Goal: Browse casually: Explore the website without a specific task or goal

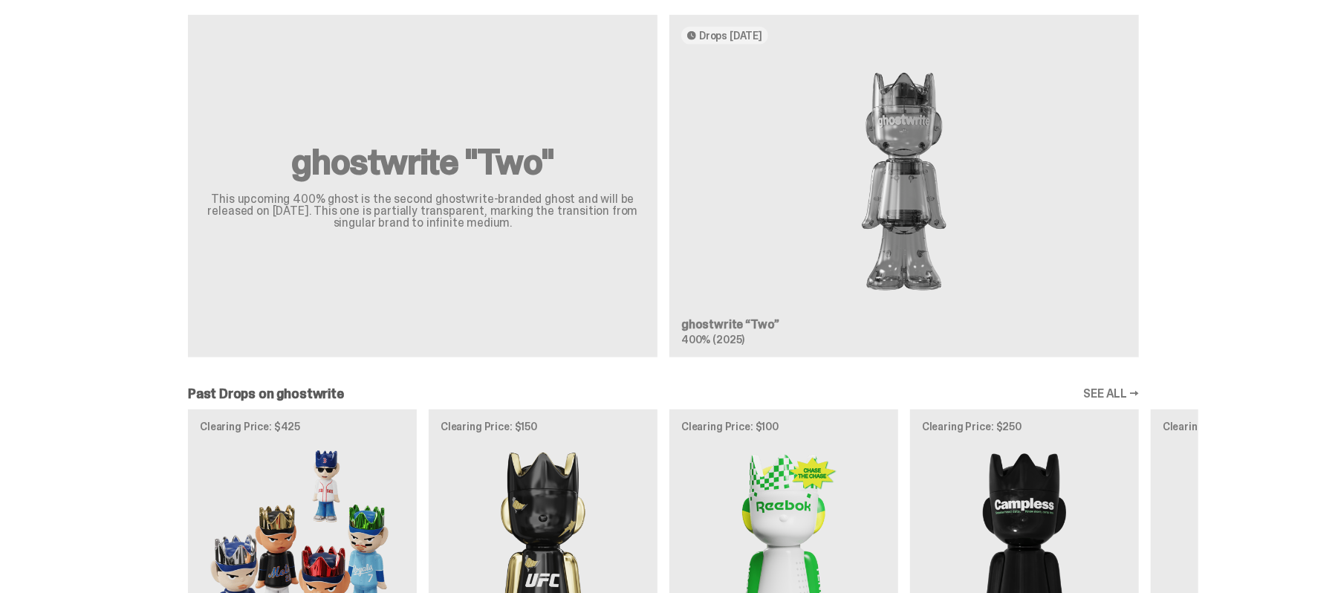
scroll to position [1338, 0]
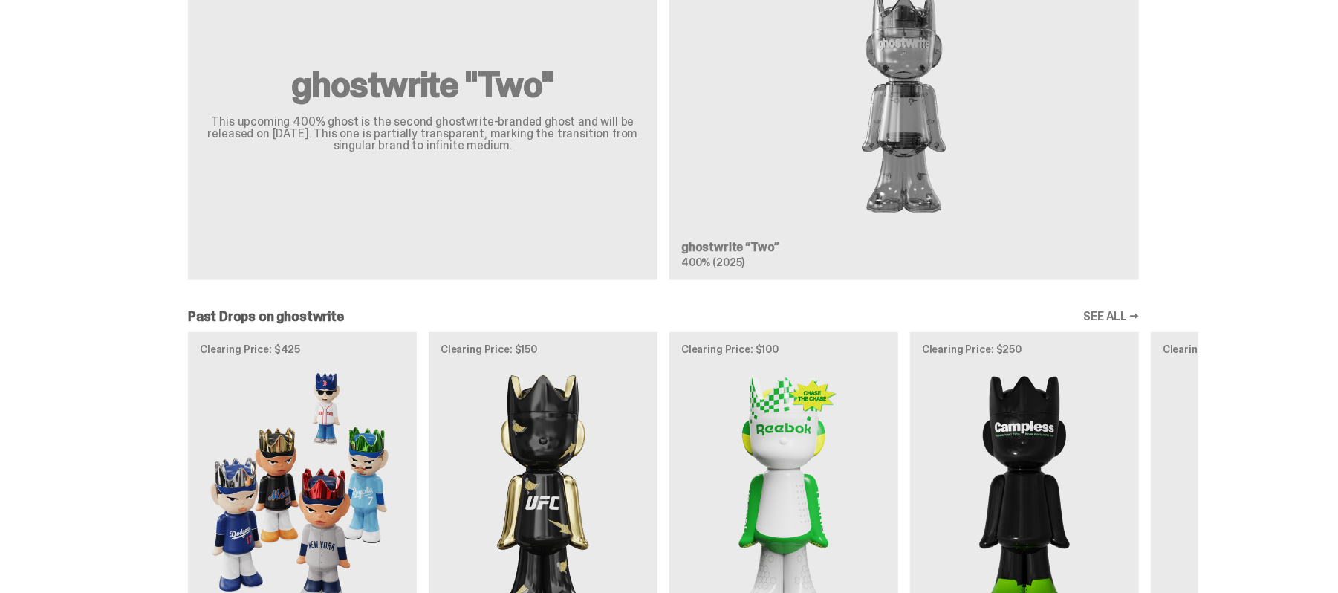
click at [706, 332] on div "Clearing Price: $425 Archived MLB “Game Face (2025)” Blind Box, 100% ghosts Cle…" at bounding box center [664, 516] width 1070 height 369
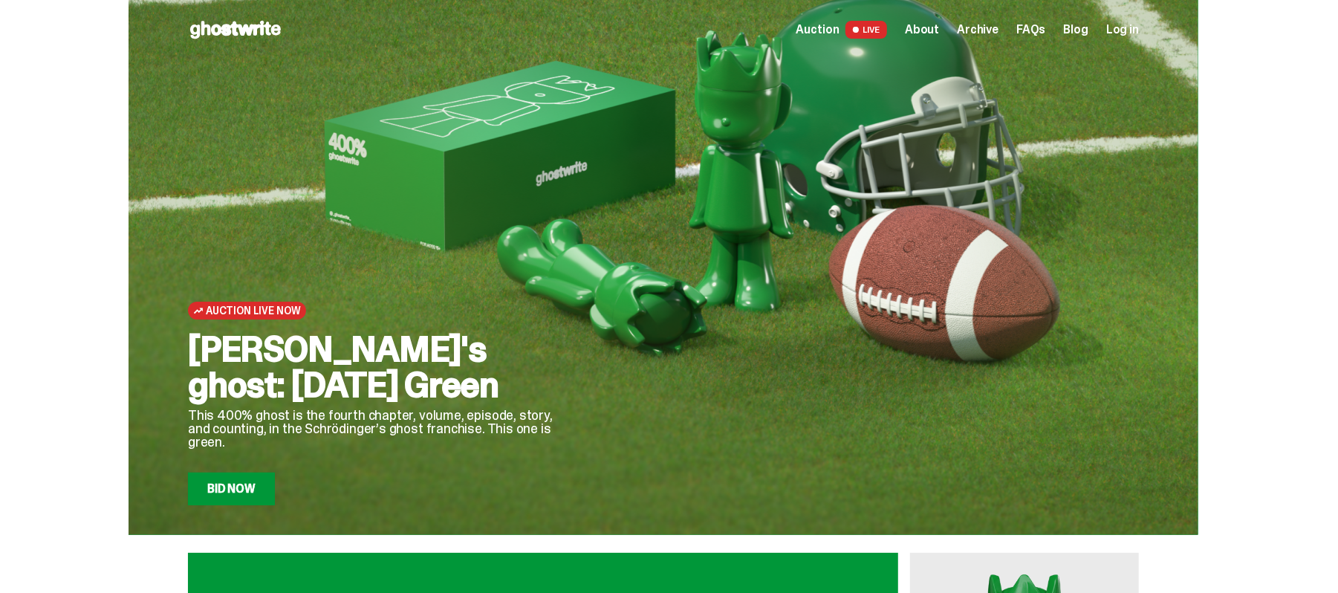
click at [797, 24] on span "Auction" at bounding box center [818, 30] width 43 height 12
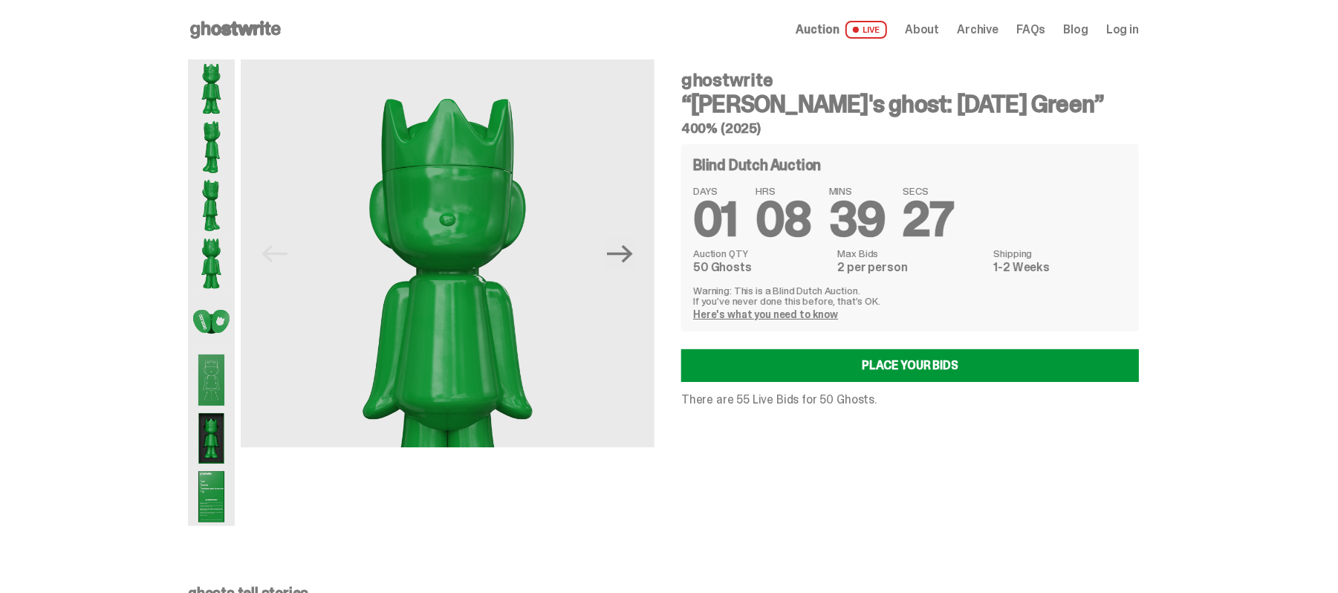
click at [235, 234] on img at bounding box center [211, 263] width 47 height 58
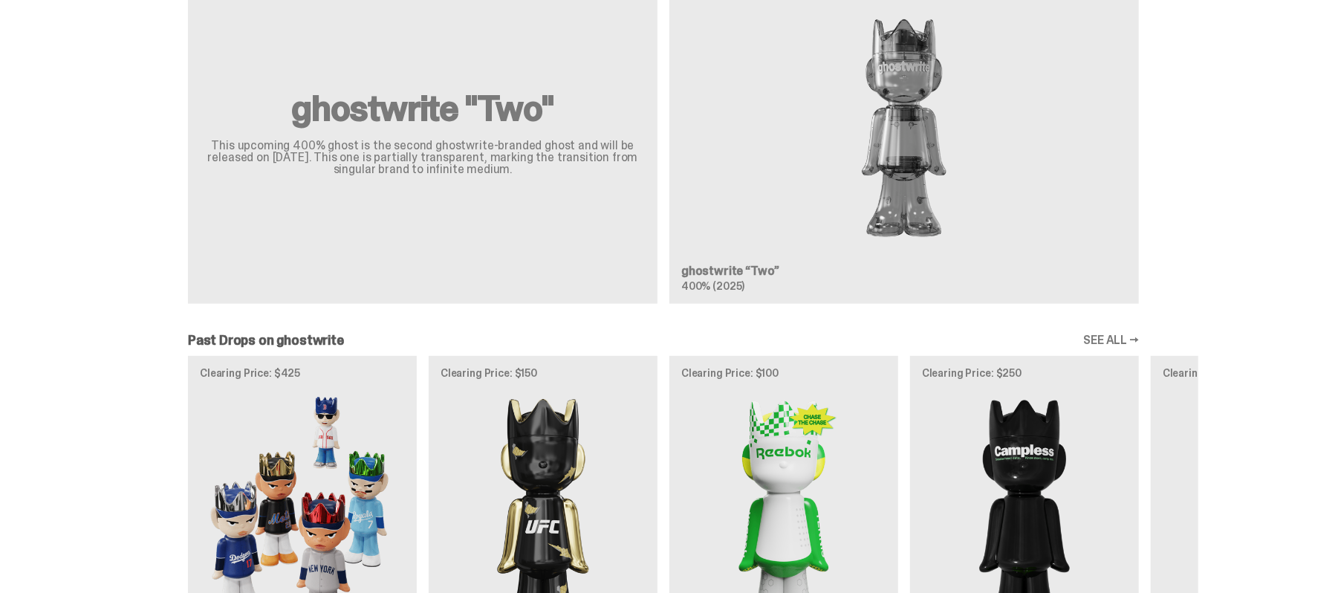
scroll to position [1315, 0]
click at [437, 355] on div "Clearing Price: $425 Archived MLB “Game Face (2025)” Blind Box, 100% ghosts Cle…" at bounding box center [664, 539] width 1070 height 369
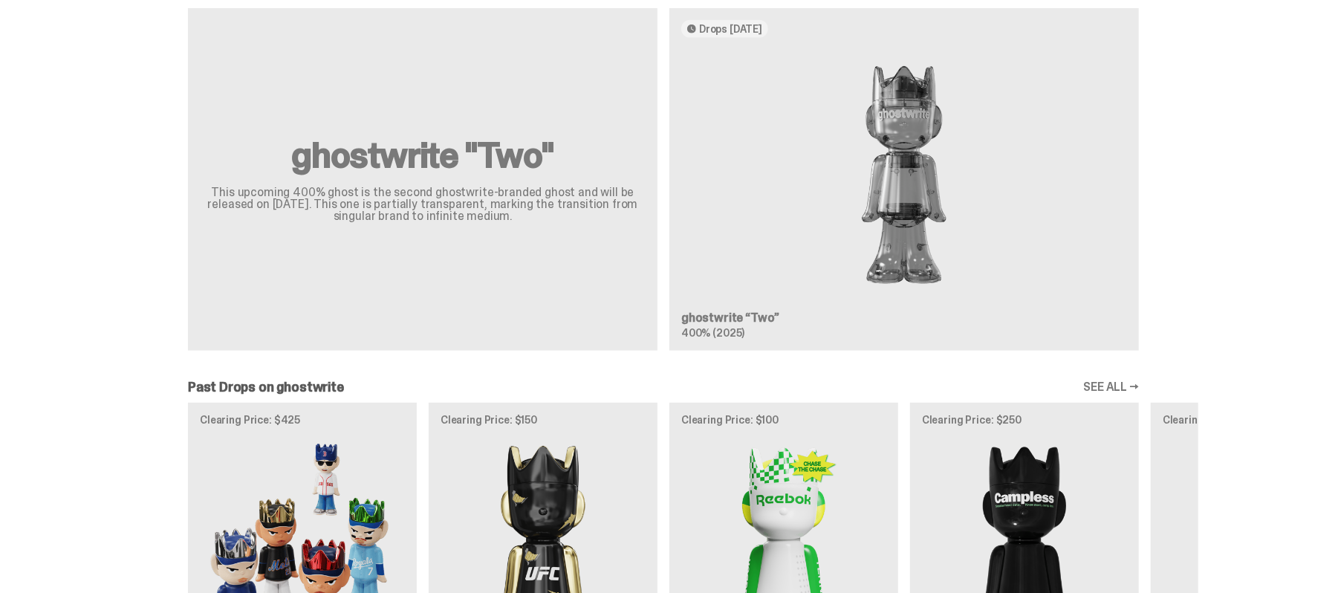
scroll to position [1267, 0]
click at [437, 403] on div "Clearing Price: $425 Archived MLB “Game Face (2025)” Blind Box, 100% ghosts Cle…" at bounding box center [664, 587] width 1070 height 369
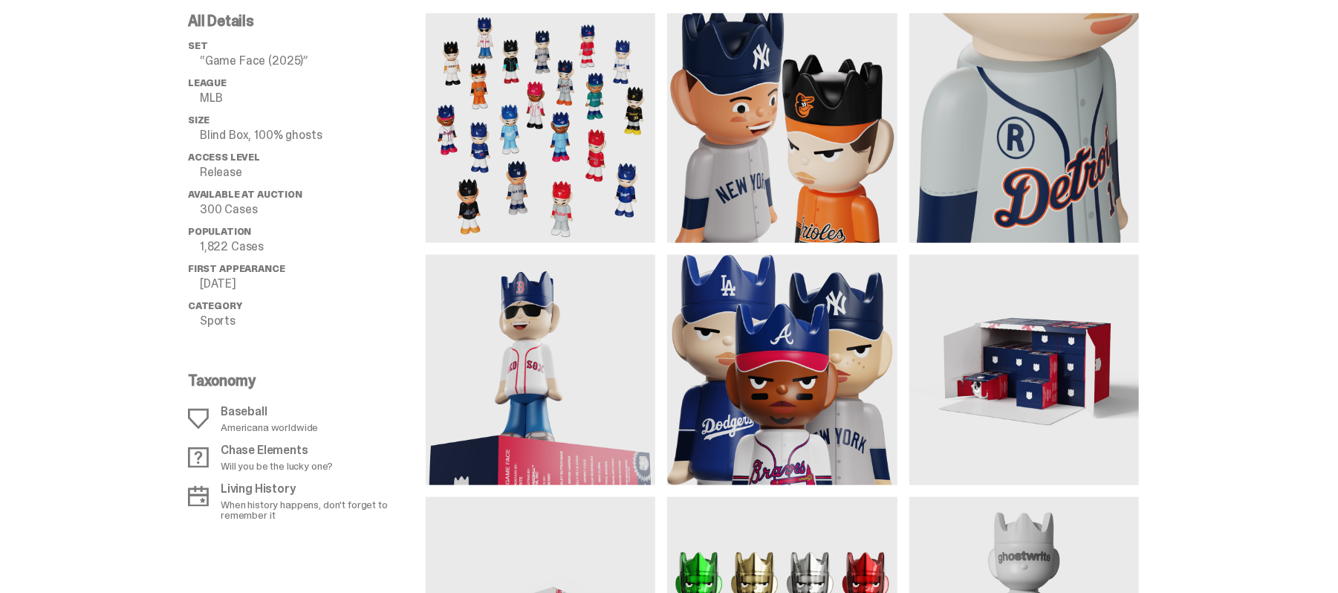
scroll to position [1071, 0]
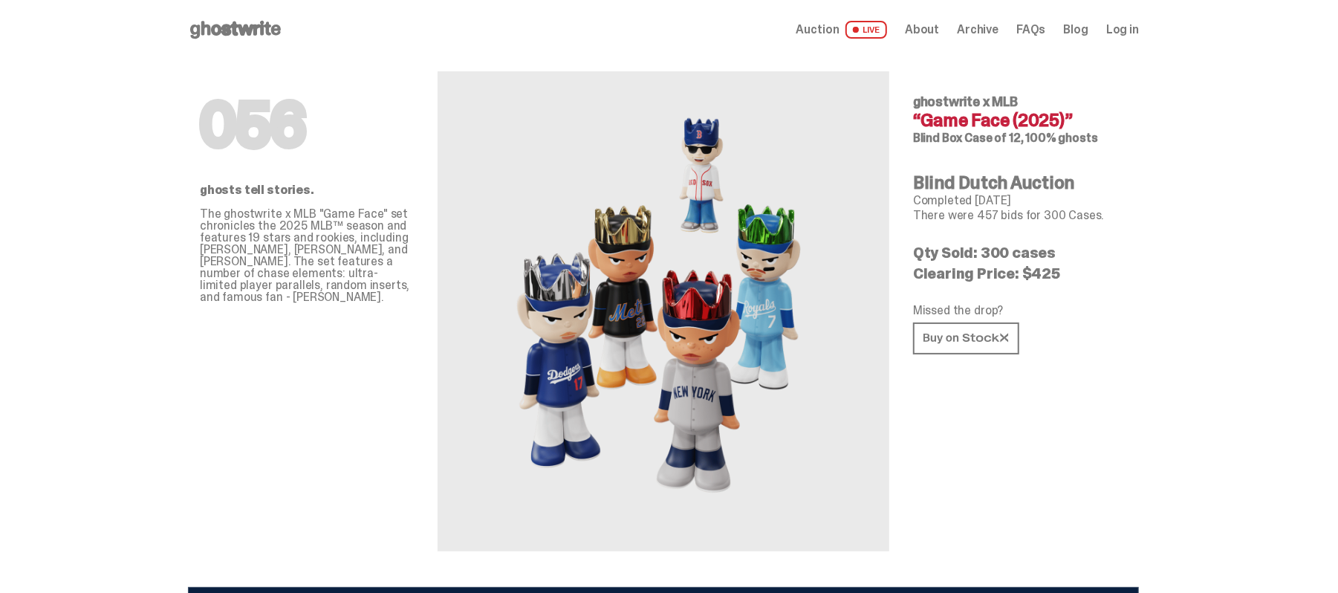
click at [281, 21] on use at bounding box center [235, 30] width 91 height 18
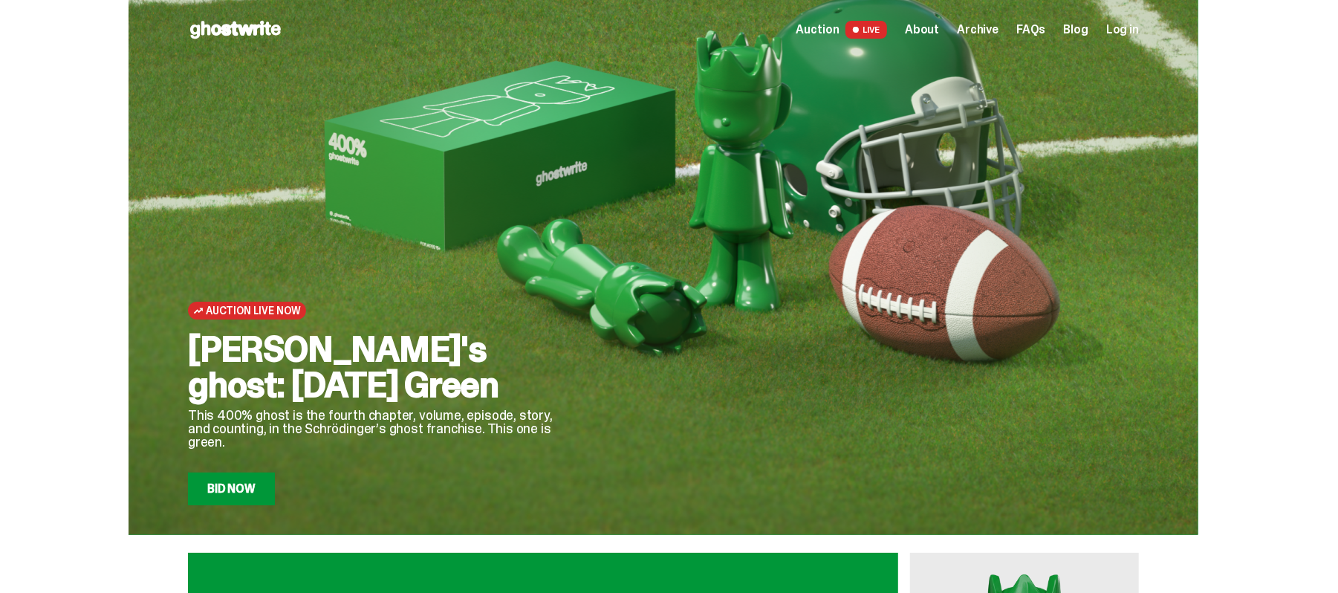
drag, startPoint x: 355, startPoint y: 299, endPoint x: 827, endPoint y: 27, distance: 544.6
click at [846, 27] on span "LIVE" at bounding box center [867, 30] width 42 height 18
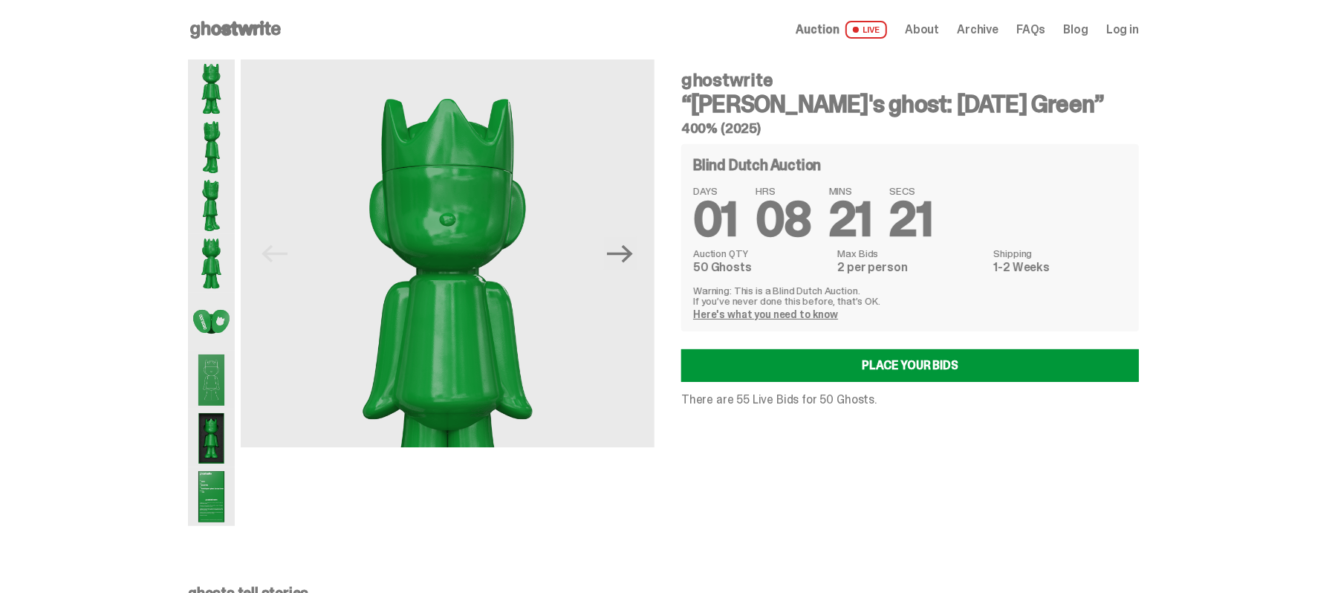
click at [281, 21] on use at bounding box center [235, 30] width 91 height 18
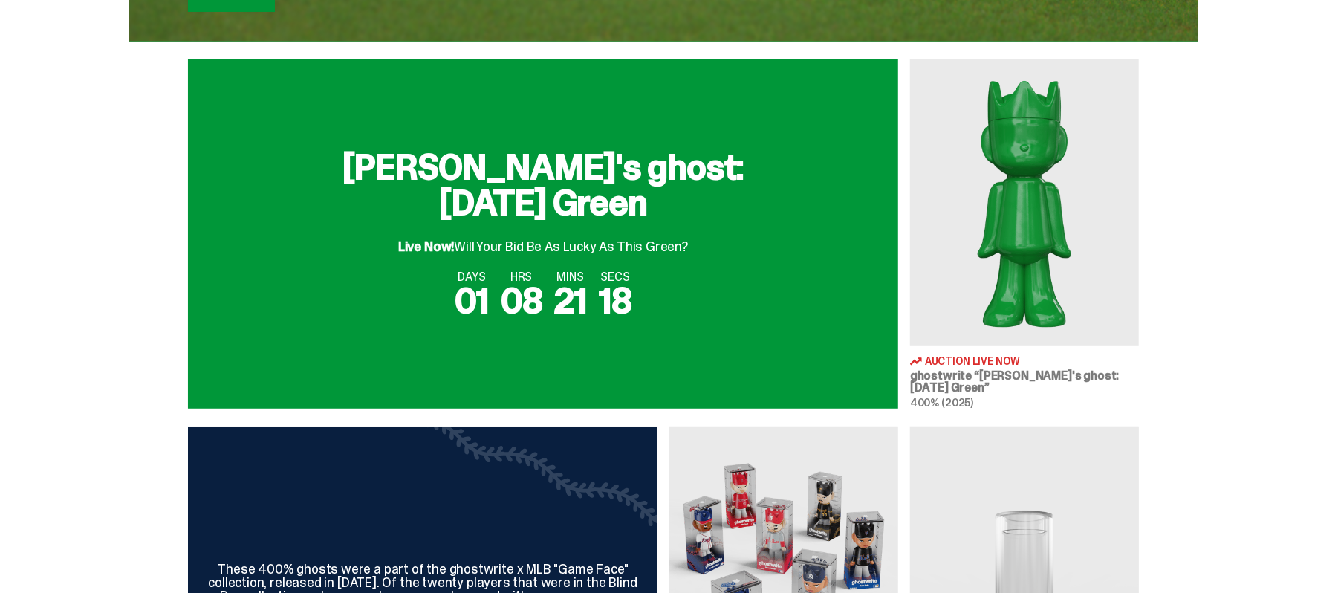
scroll to position [907, 0]
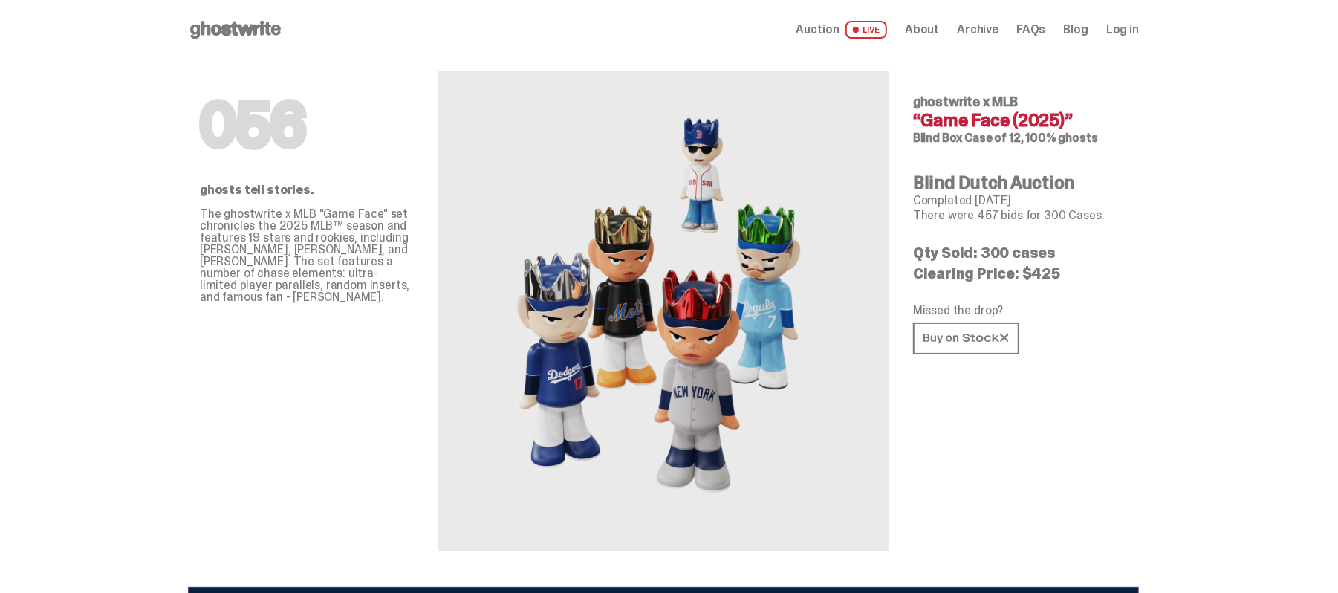
click at [283, 28] on icon at bounding box center [235, 30] width 95 height 24
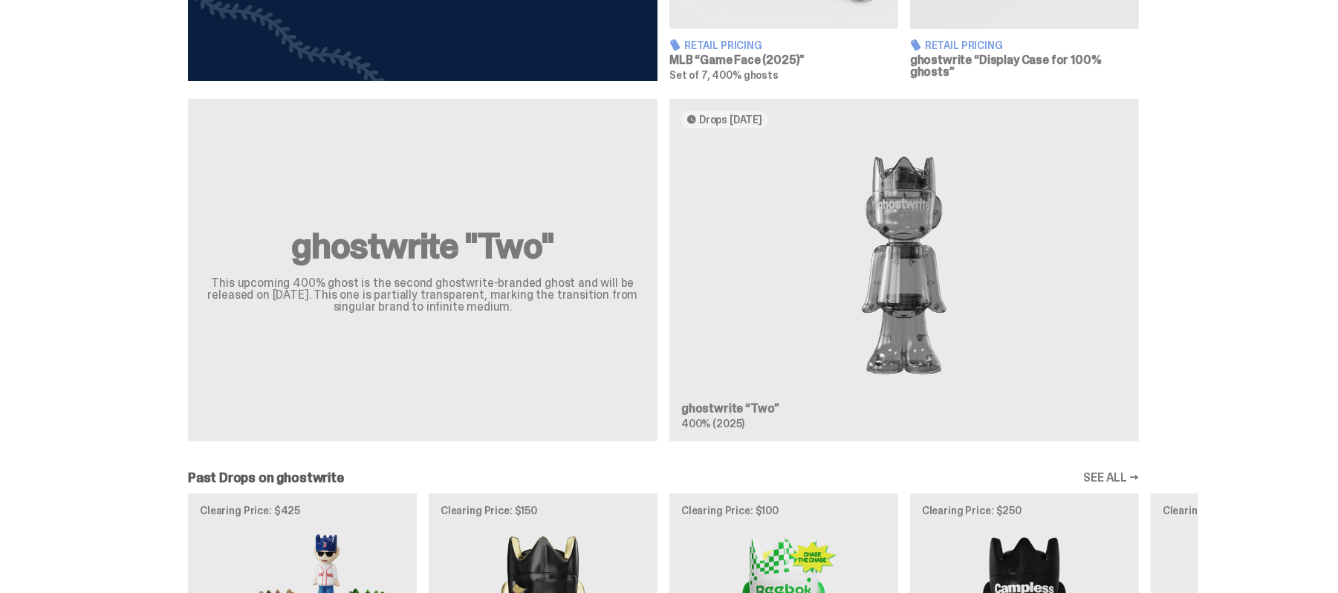
scroll to position [1338, 0]
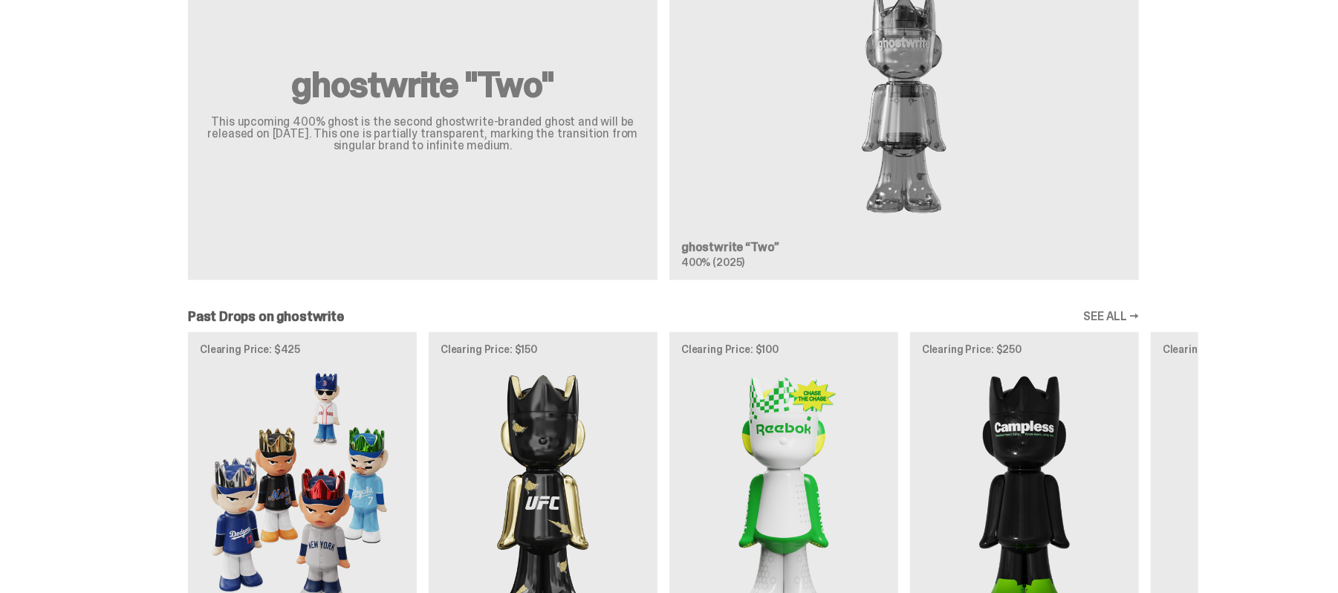
click at [613, 332] on div "Clearing Price: $425 Archived MLB “Game Face (2025)” Blind Box, 100% ghosts Cle…" at bounding box center [664, 516] width 1070 height 369
